Goal: Find specific page/section: Find specific page/section

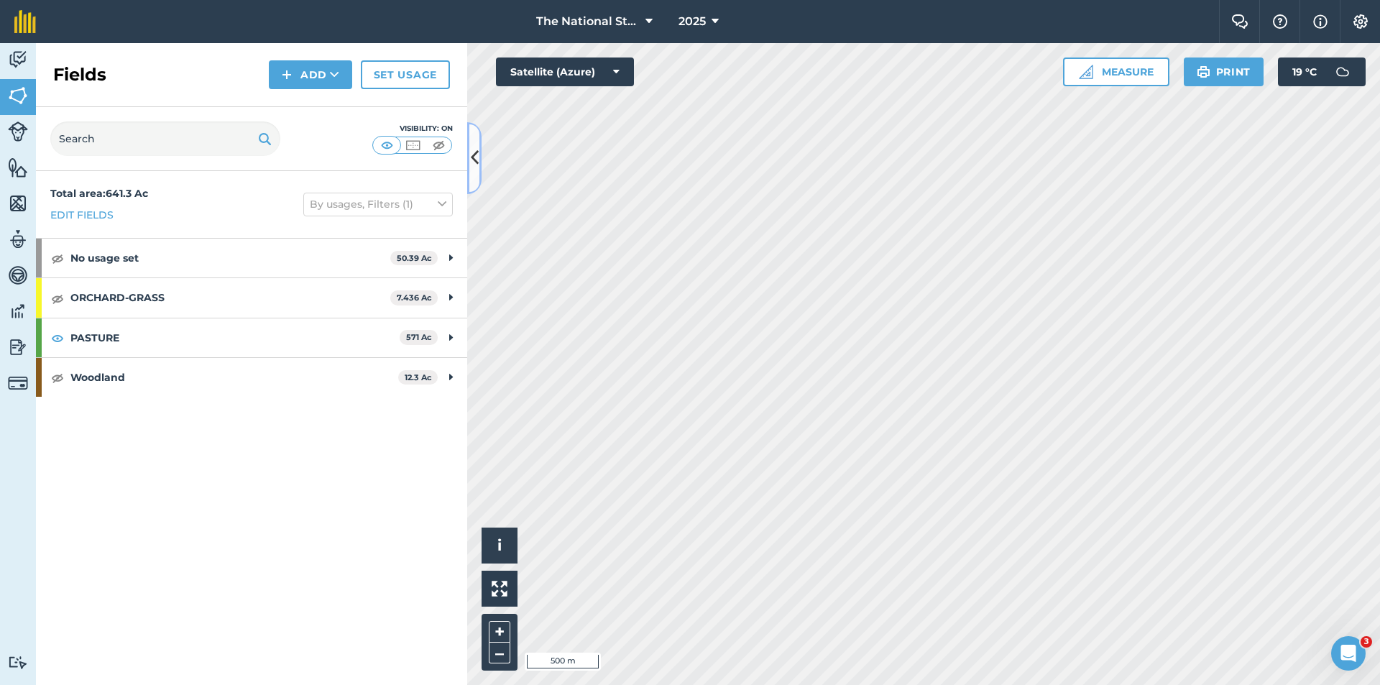
click at [476, 167] on icon at bounding box center [475, 157] width 8 height 25
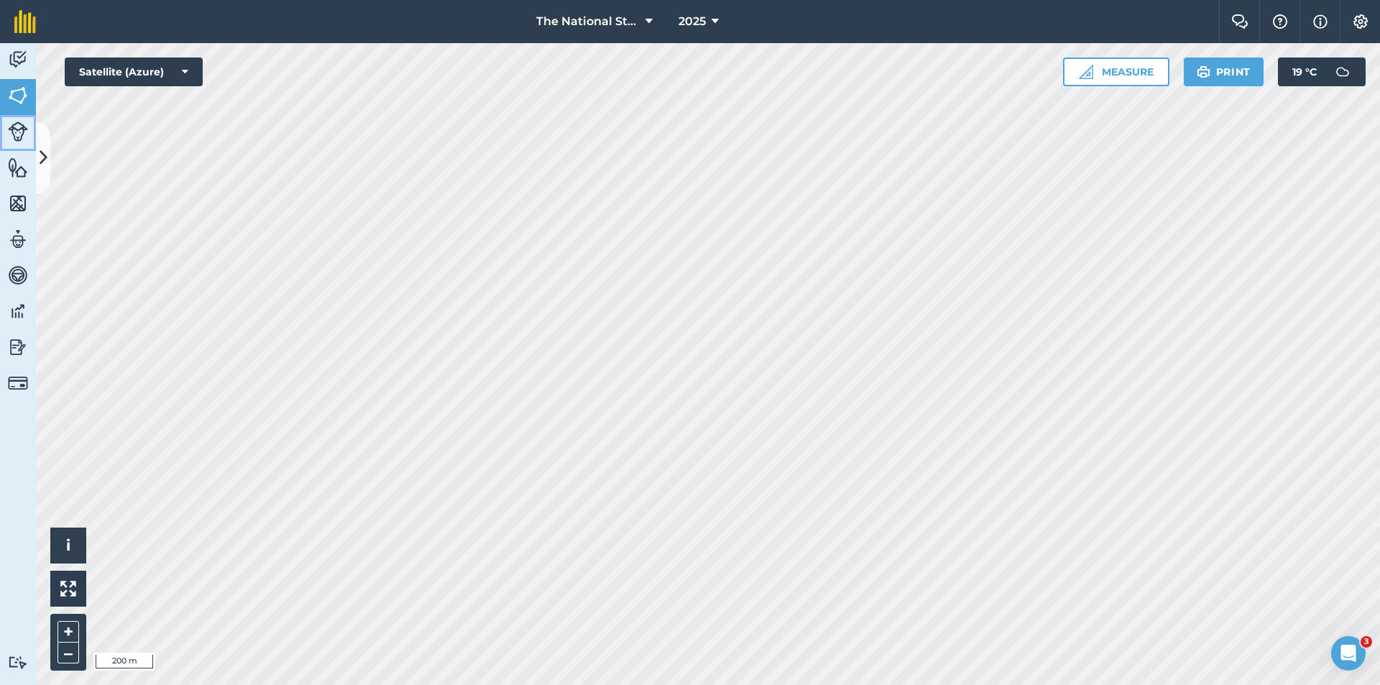
click at [14, 126] on img at bounding box center [18, 131] width 20 height 20
click at [37, 138] on button at bounding box center [43, 158] width 14 height 72
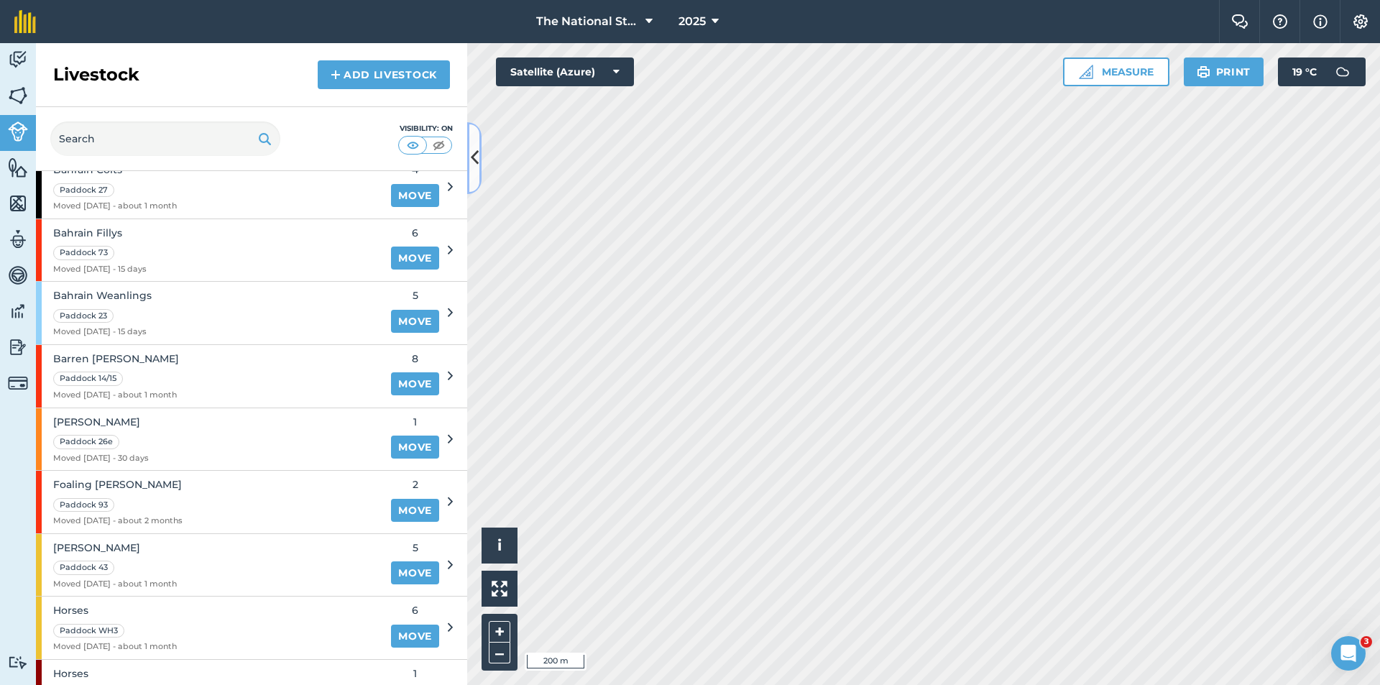
scroll to position [72, 0]
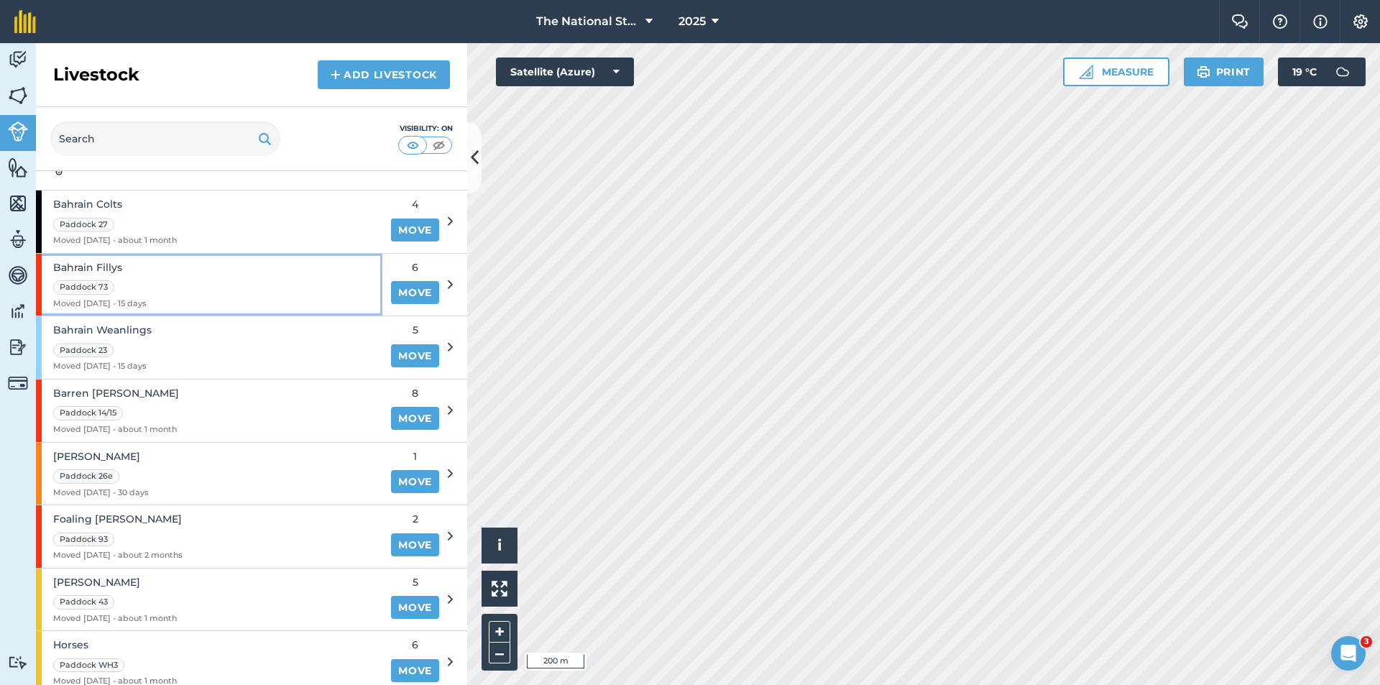
click at [176, 292] on div "Bahrain Fillys Paddock 73 Moved [DATE] - 15 days" at bounding box center [209, 285] width 346 height 63
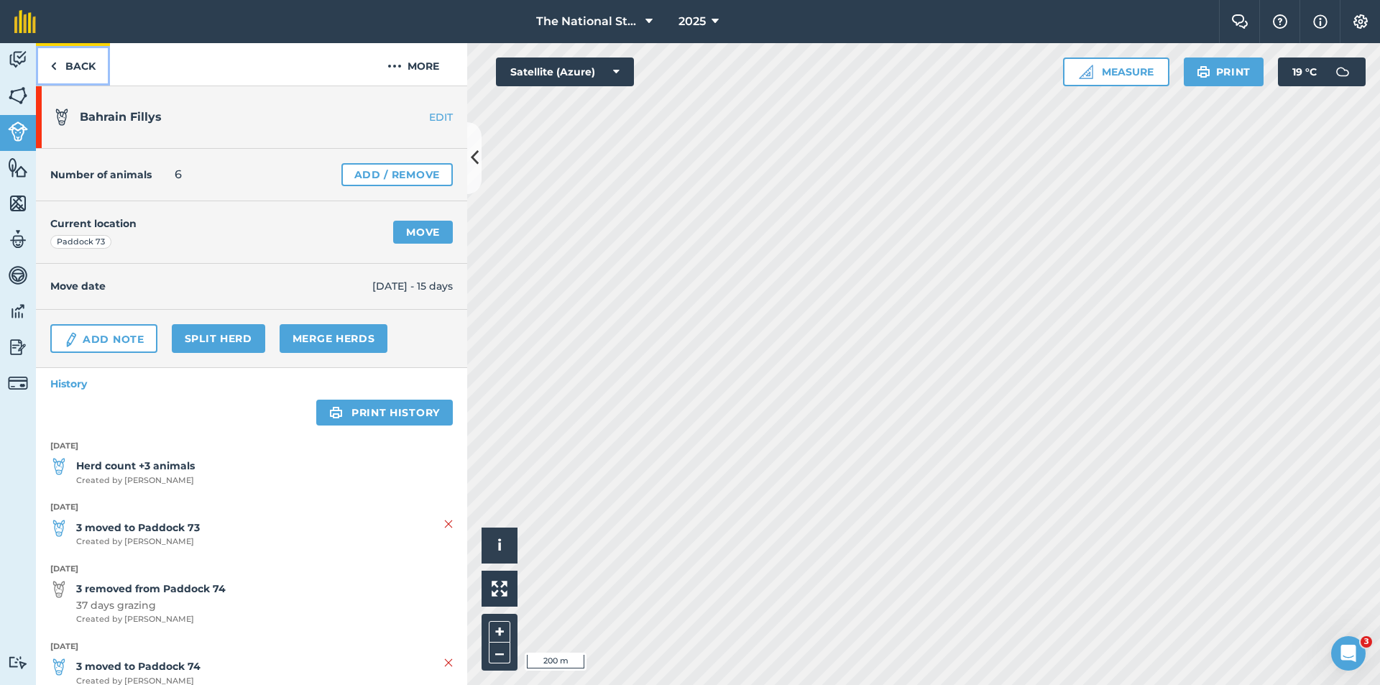
click at [60, 52] on link "Back" at bounding box center [73, 64] width 74 height 42
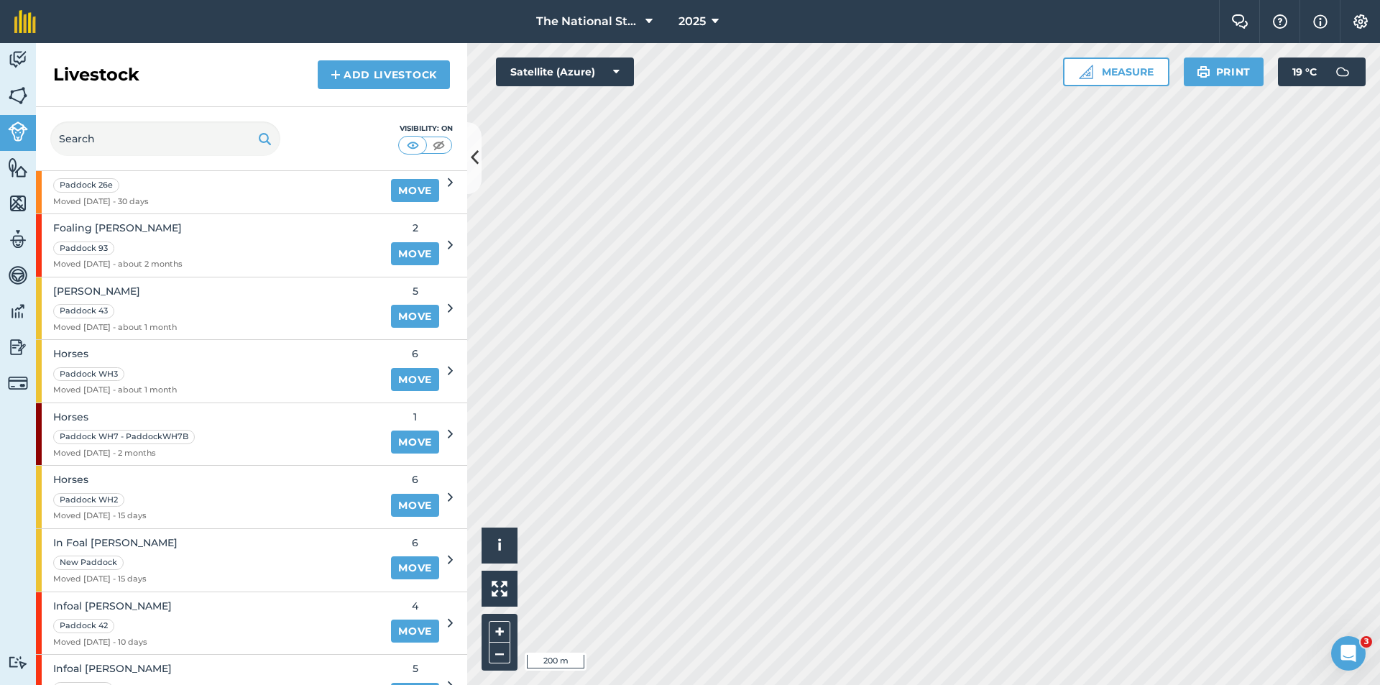
scroll to position [503, 0]
